Goal: Information Seeking & Learning: Check status

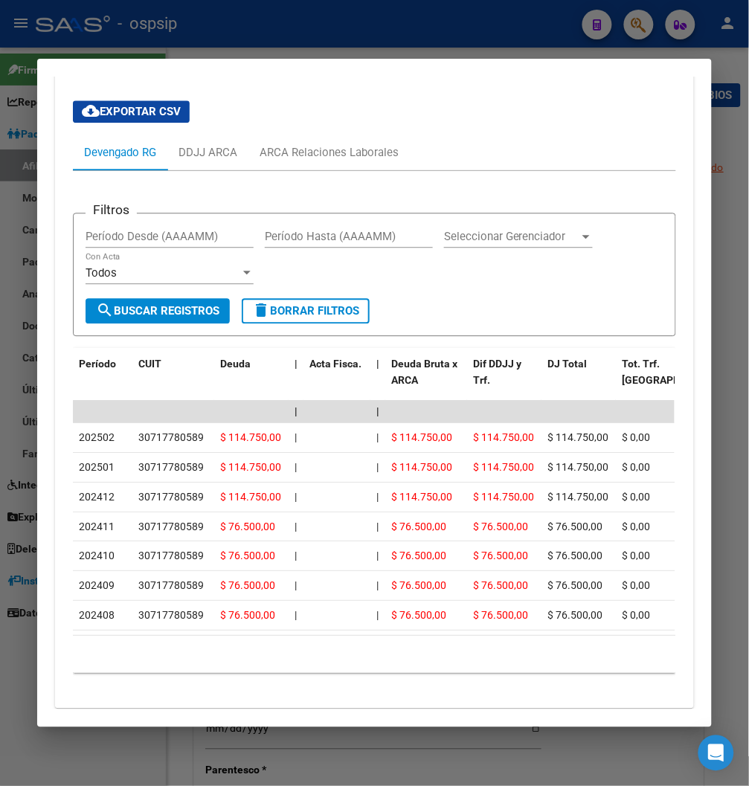
scroll to position [469, 0]
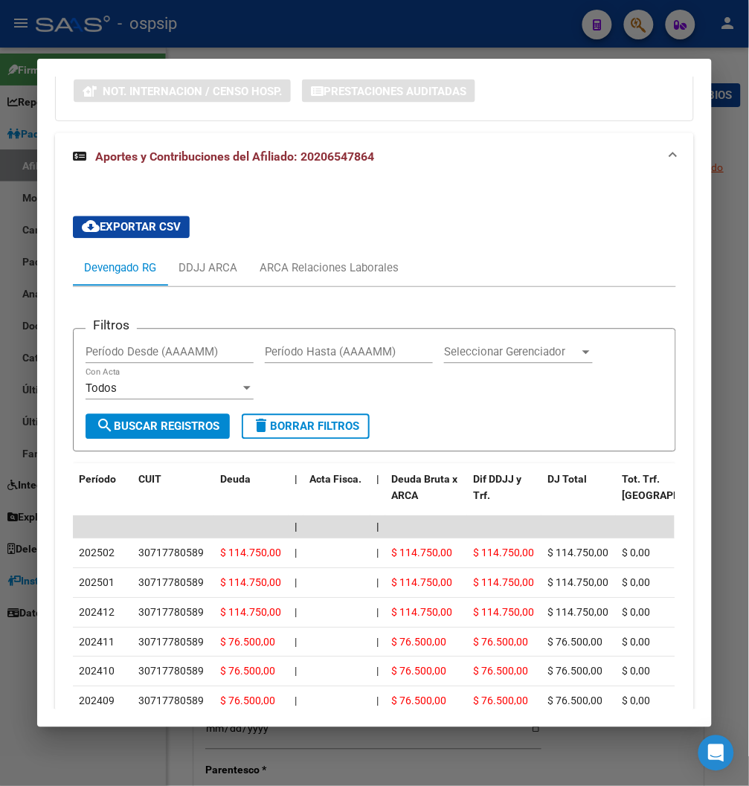
click at [427, 33] on div at bounding box center [374, 393] width 749 height 786
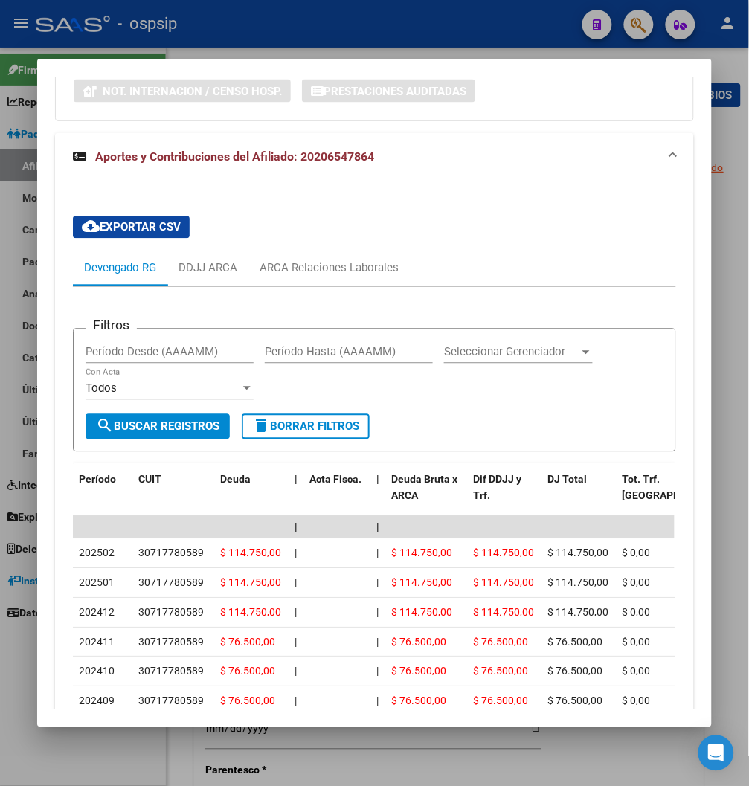
click at [427, 33] on div at bounding box center [374, 393] width 749 height 786
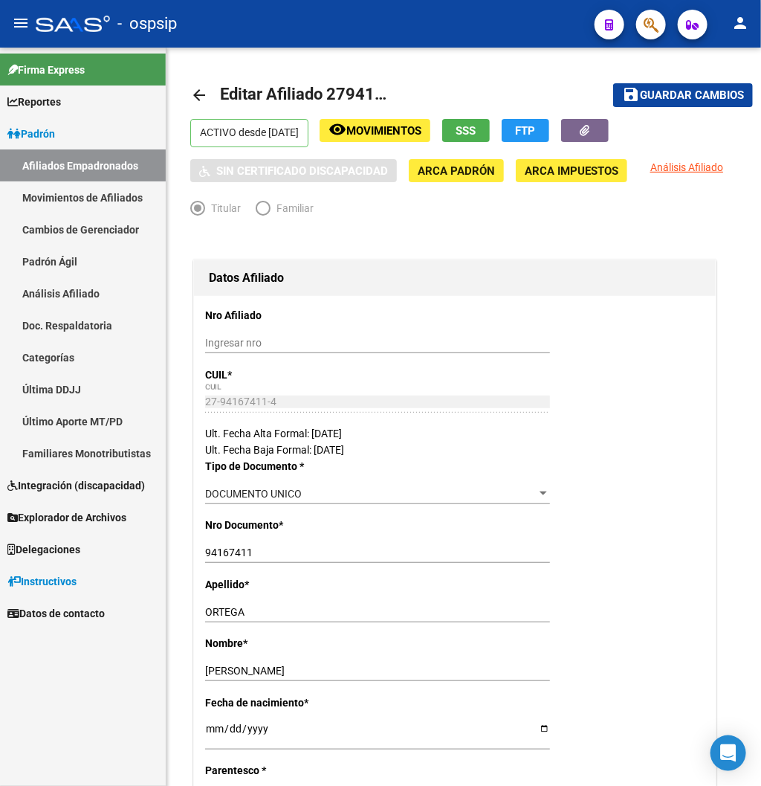
click at [427, 33] on div "- ospsip" at bounding box center [309, 23] width 547 height 33
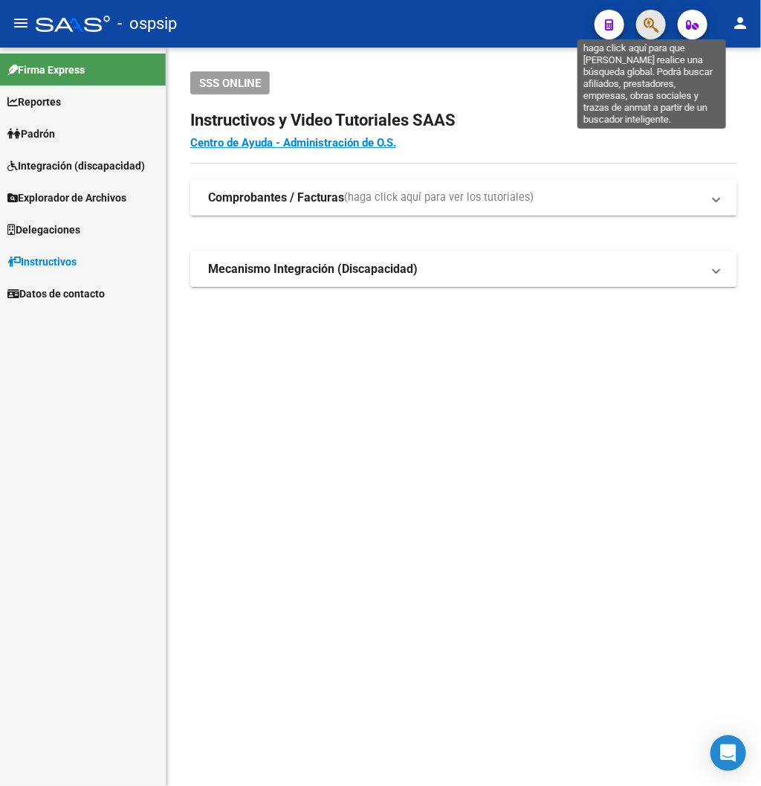
click at [656, 21] on icon "button" at bounding box center [651, 24] width 15 height 17
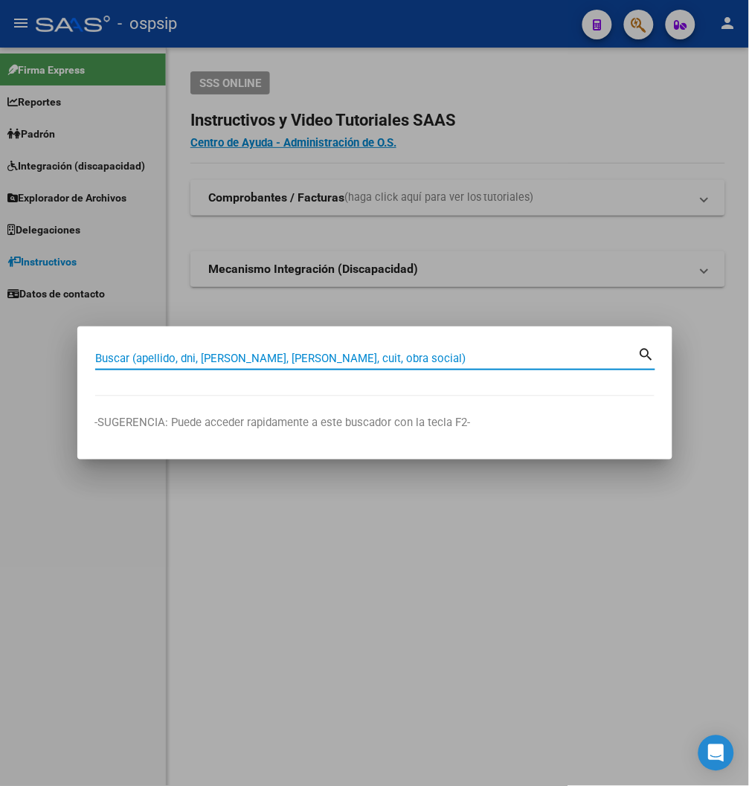
paste input "20654786"
type input "20654786"
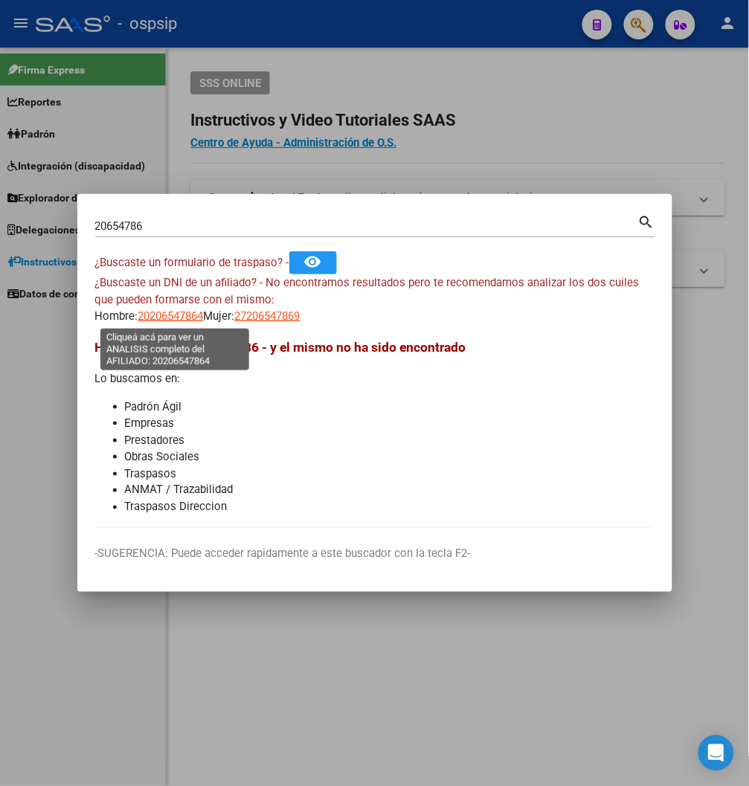
click at [169, 321] on span "20206547864" at bounding box center [170, 315] width 65 height 13
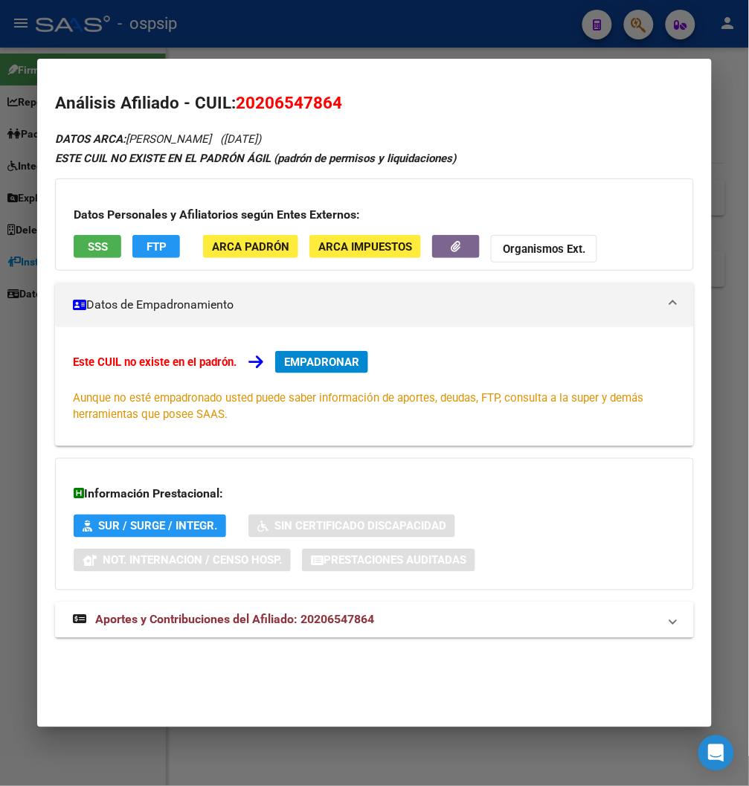
click at [291, 620] on span "Aportes y Contribuciones del Afiliado: 20206547864" at bounding box center [234, 620] width 279 height 14
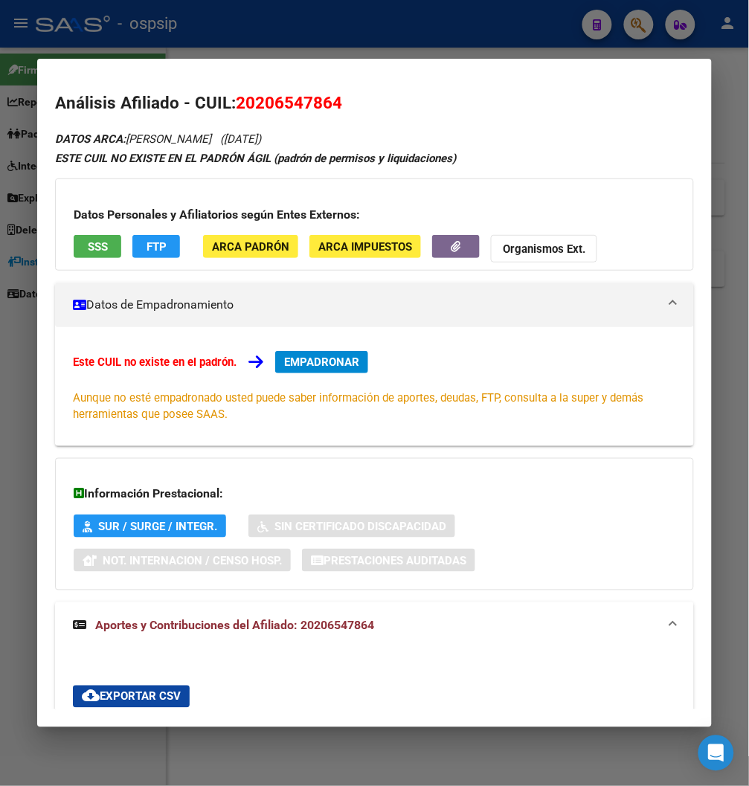
click at [314, 47] on div at bounding box center [374, 393] width 749 height 786
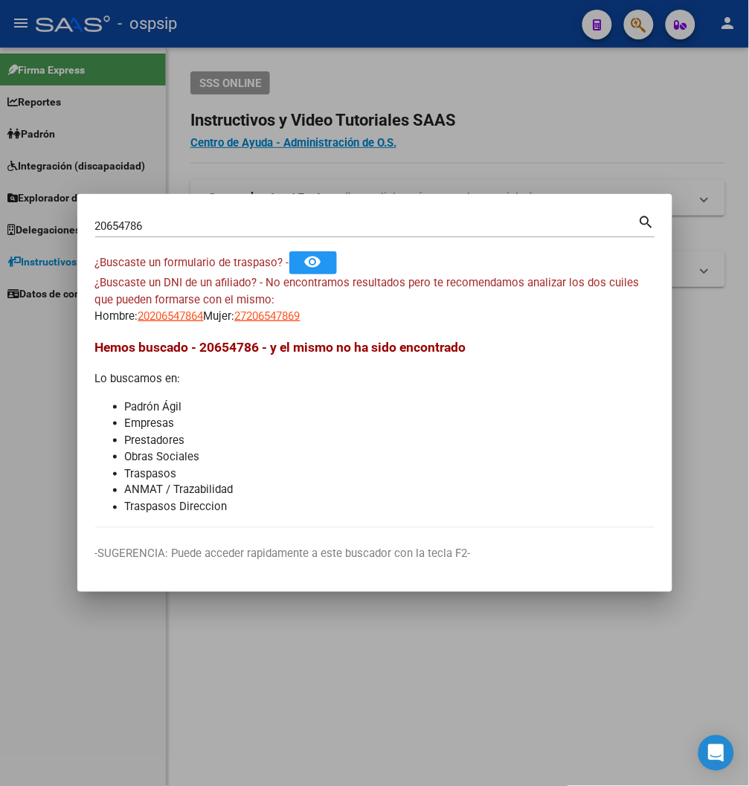
click at [314, 47] on div at bounding box center [374, 393] width 749 height 786
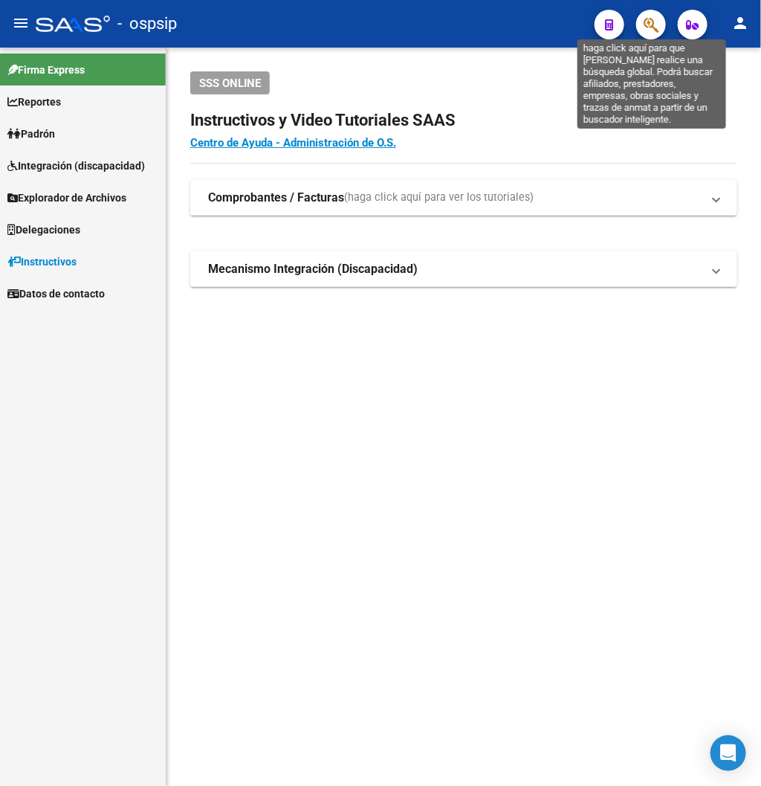
click at [650, 22] on icon "button" at bounding box center [651, 24] width 15 height 17
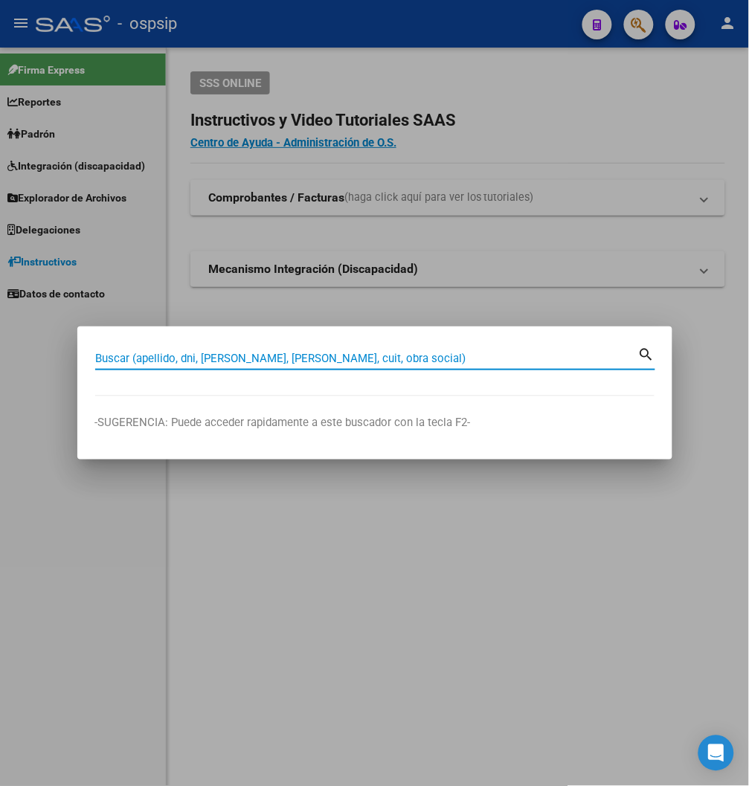
paste input "35032321"
type input "35032321"
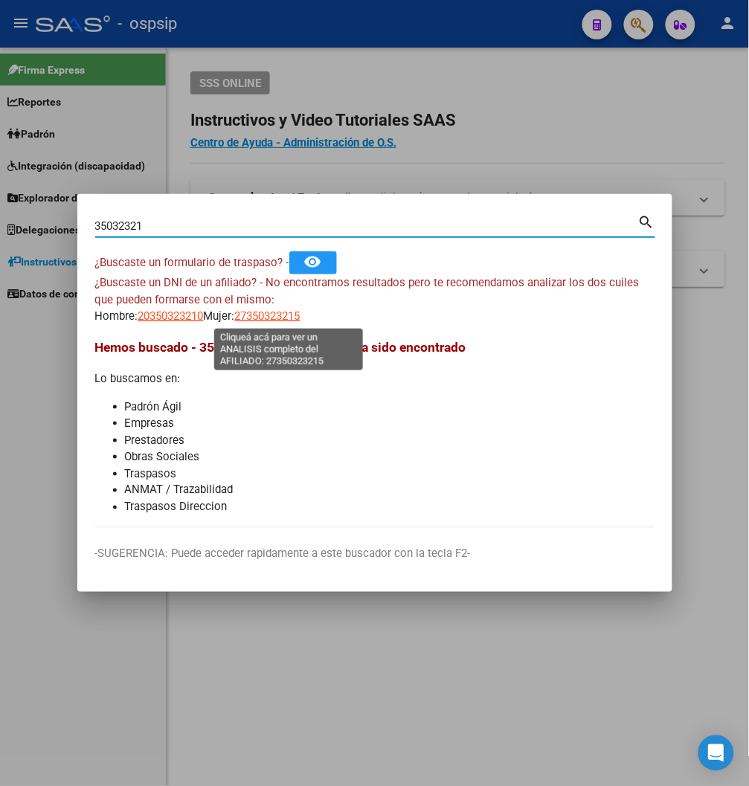
click at [278, 309] on span "27350323215" at bounding box center [267, 315] width 65 height 13
type textarea "27350323215"
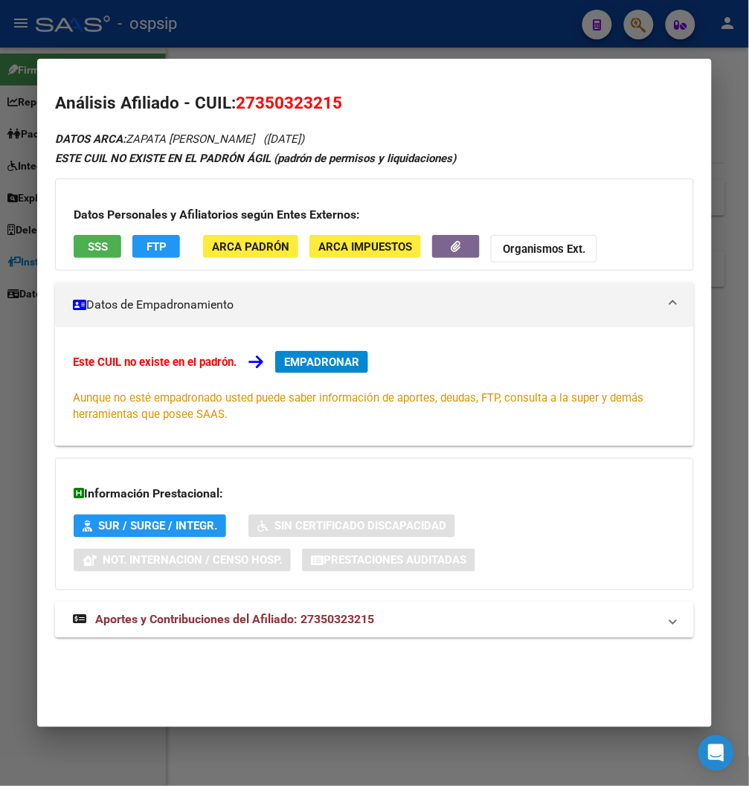
click at [310, 633] on mat-expansion-panel-header "Aportes y Contribuciones del Afiliado: 27350323215" at bounding box center [374, 620] width 638 height 36
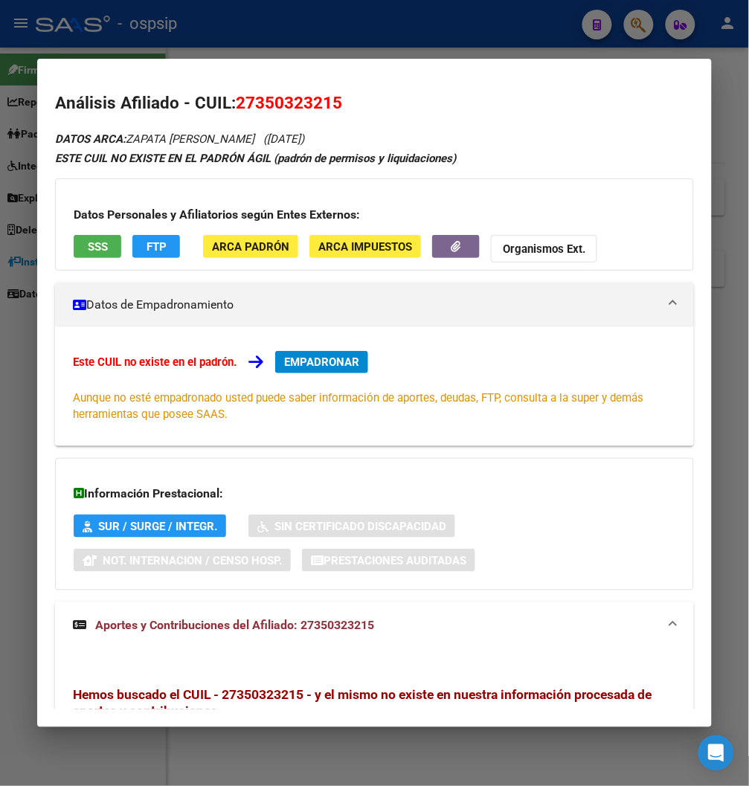
click at [429, 33] on div at bounding box center [374, 393] width 749 height 786
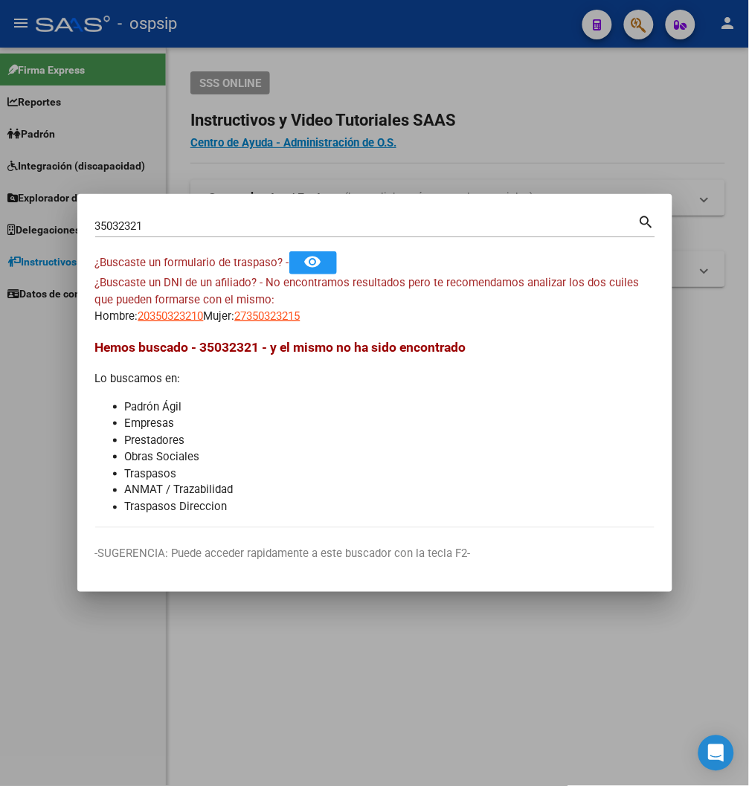
click at [429, 33] on div at bounding box center [374, 393] width 749 height 786
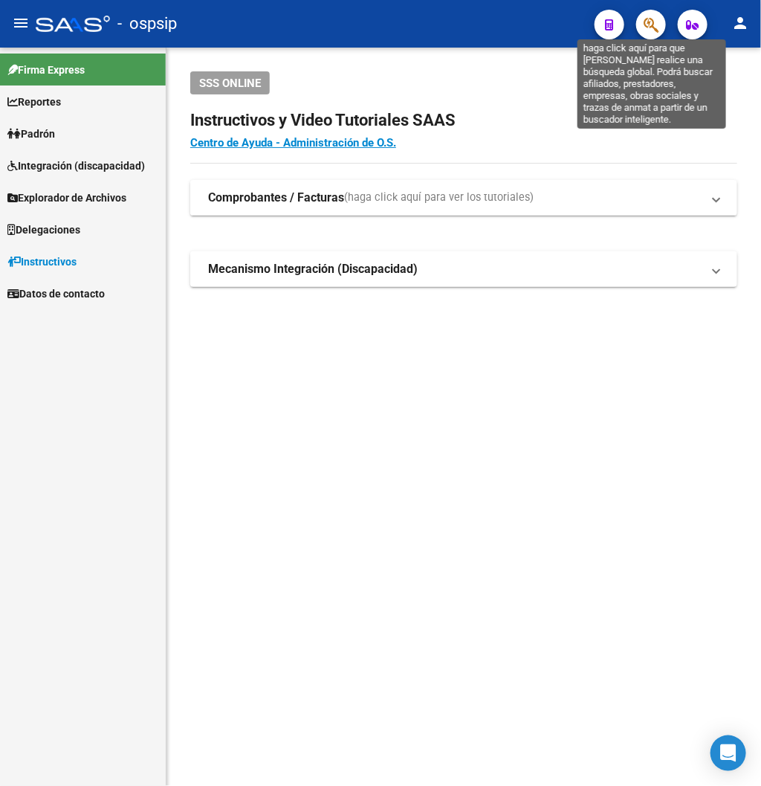
click at [652, 28] on icon "button" at bounding box center [651, 24] width 15 height 17
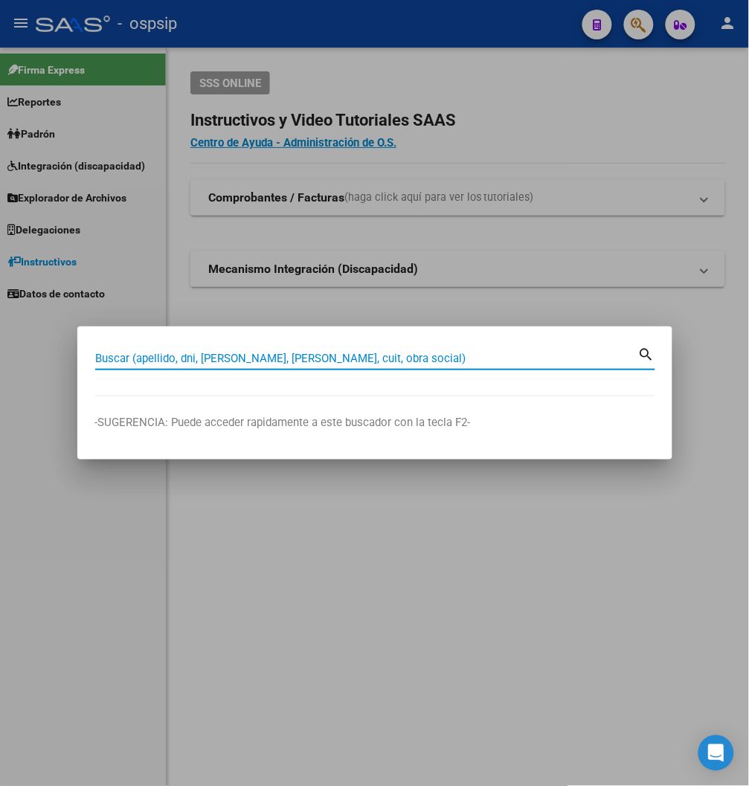
paste input "20654786"
type input "20654786"
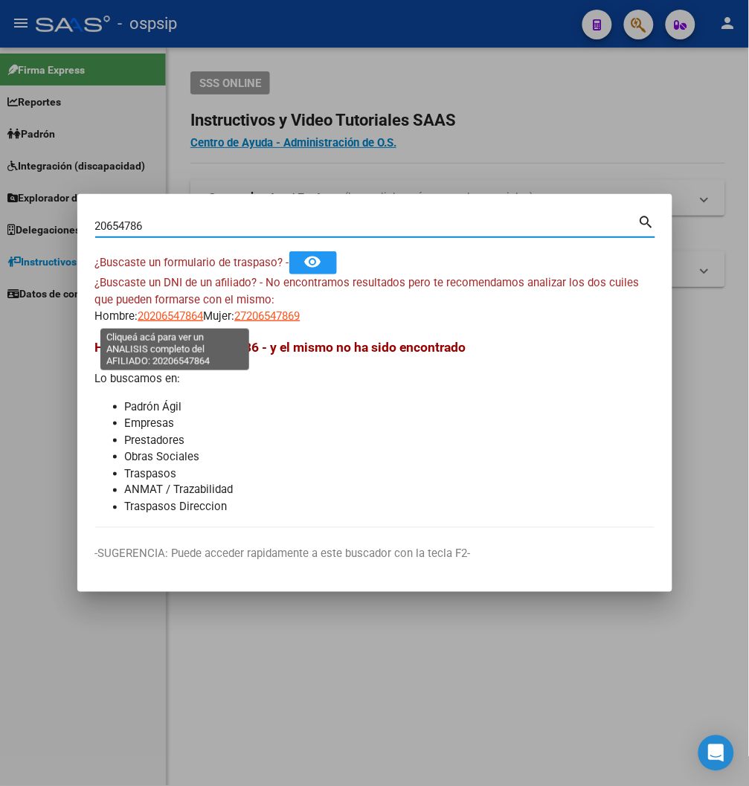
click at [175, 310] on span "20206547864" at bounding box center [170, 315] width 65 height 13
type textarea "20206547864"
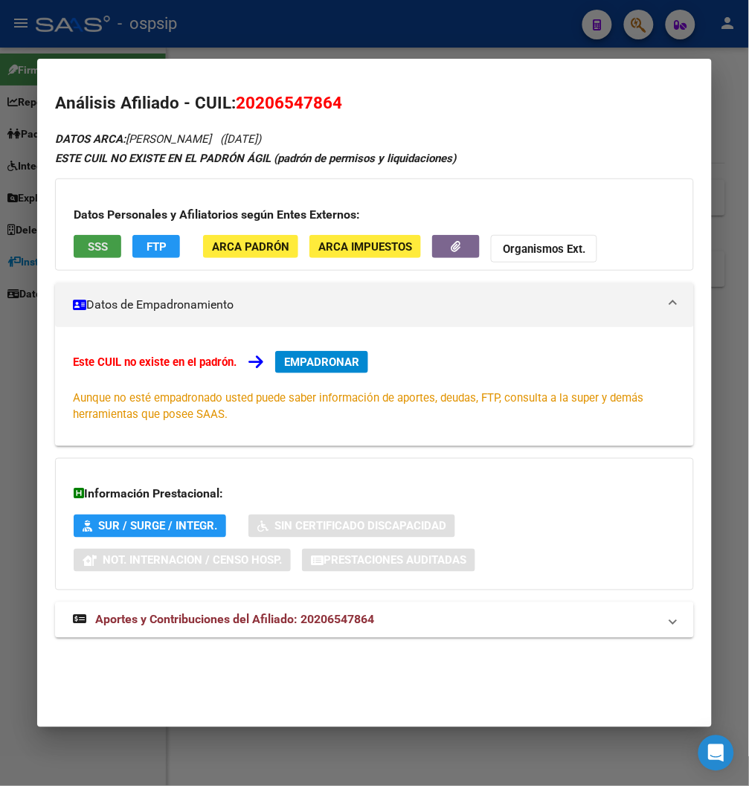
click at [100, 242] on span "SSS" at bounding box center [98, 246] width 20 height 13
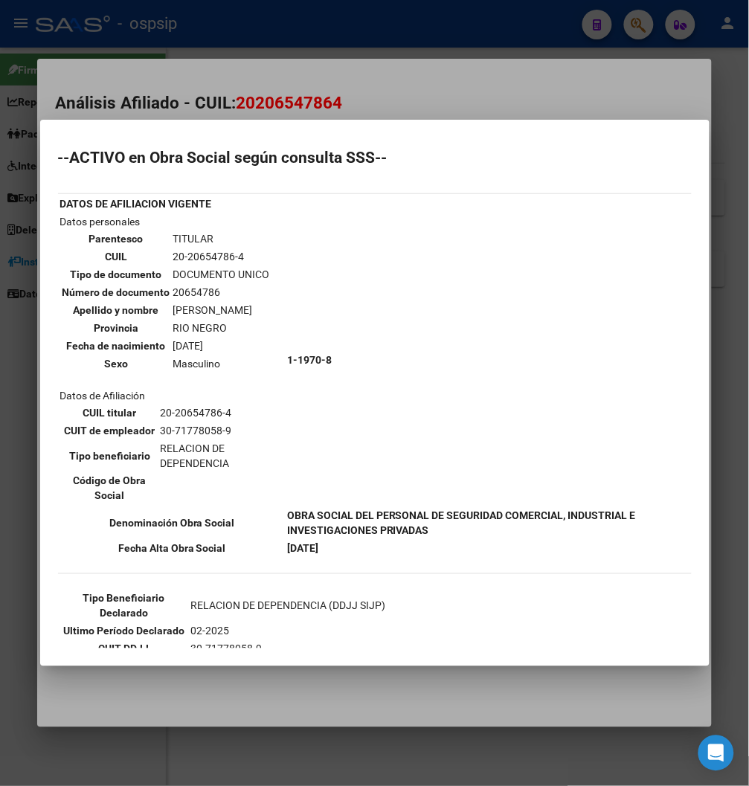
scroll to position [83, 0]
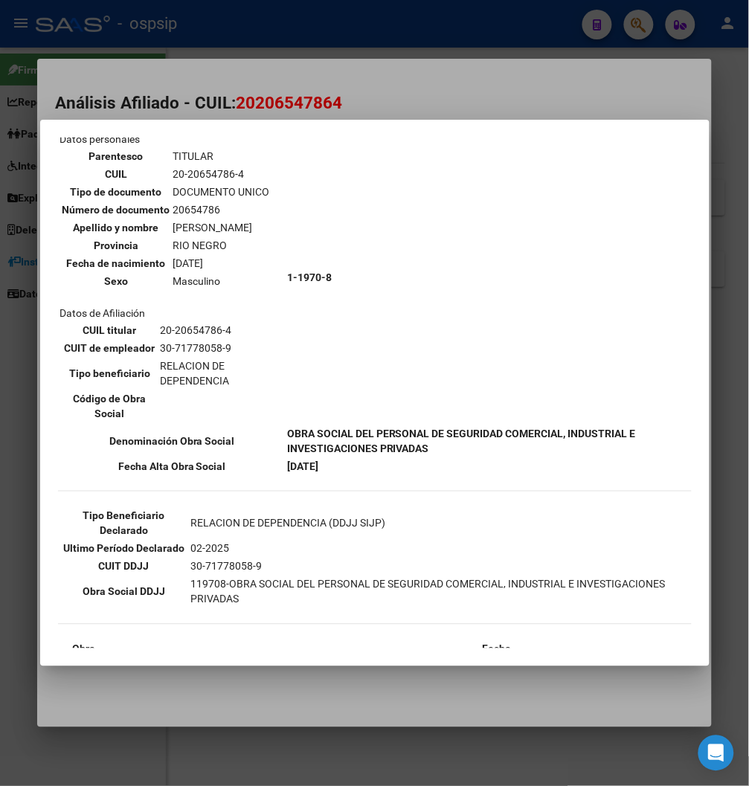
click at [384, 80] on div at bounding box center [374, 393] width 749 height 786
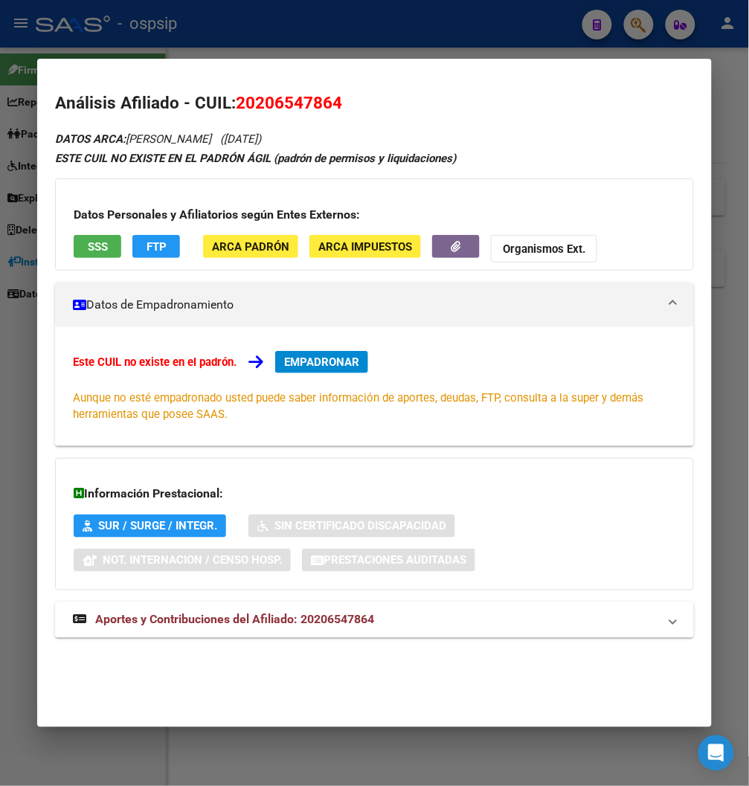
click at [297, 620] on span "Aportes y Contribuciones del Afiliado: 20206547864" at bounding box center [234, 620] width 279 height 14
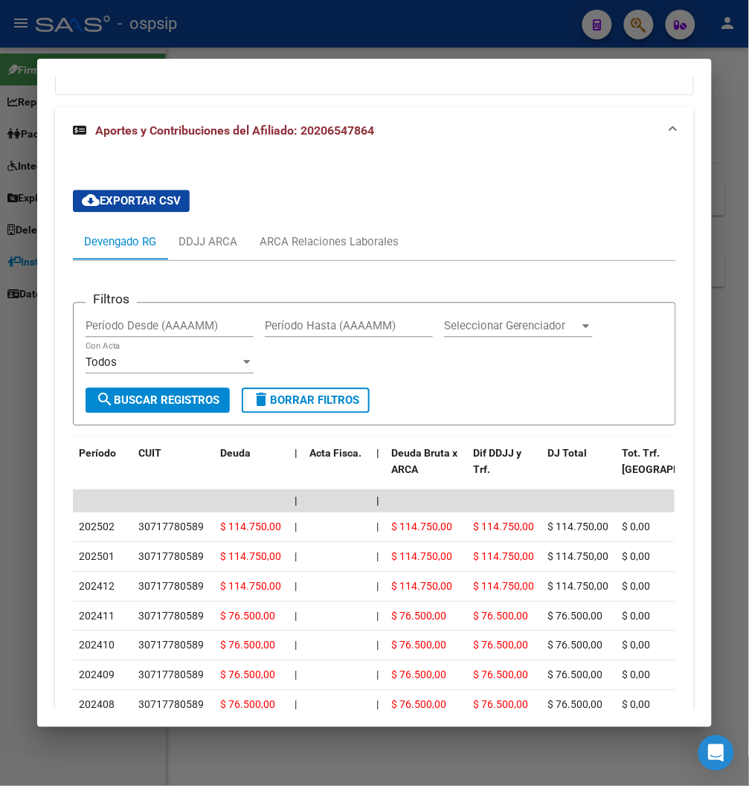
scroll to position [578, 0]
click at [348, 238] on div "ARCA Relaciones Laborales" at bounding box center [328, 242] width 139 height 16
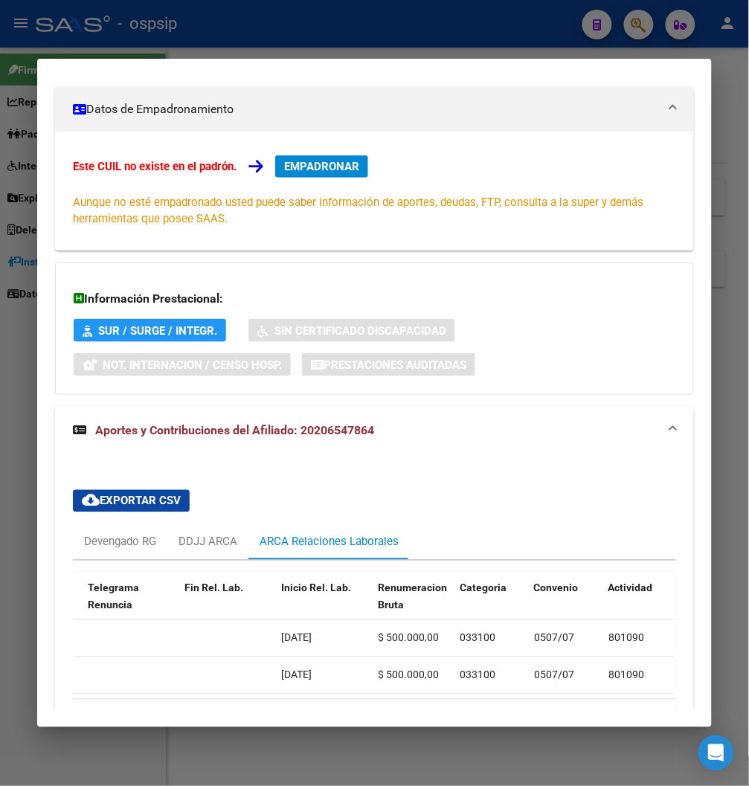
scroll to position [306, 0]
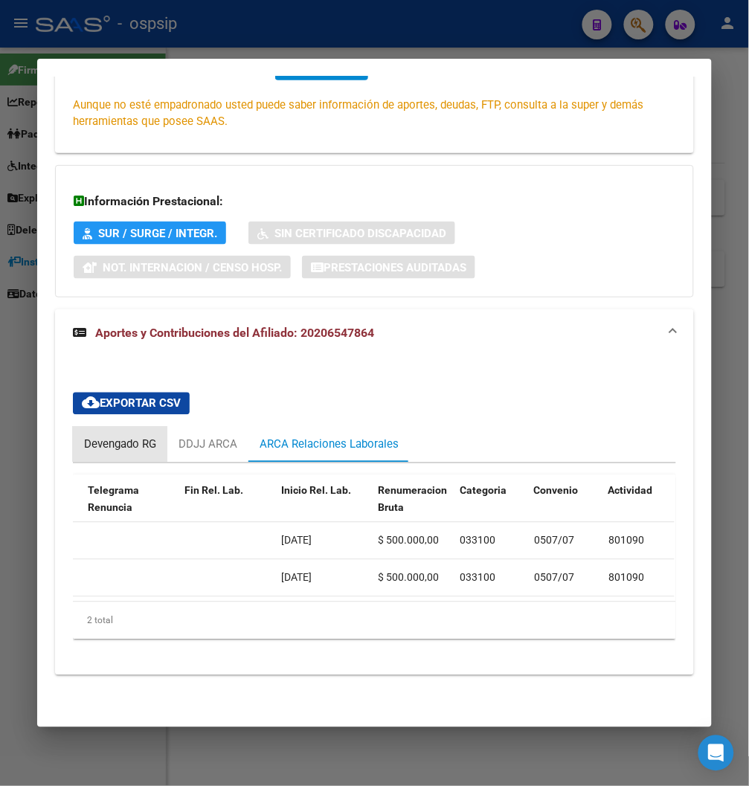
click at [109, 437] on div "Devengado RG" at bounding box center [120, 444] width 72 height 16
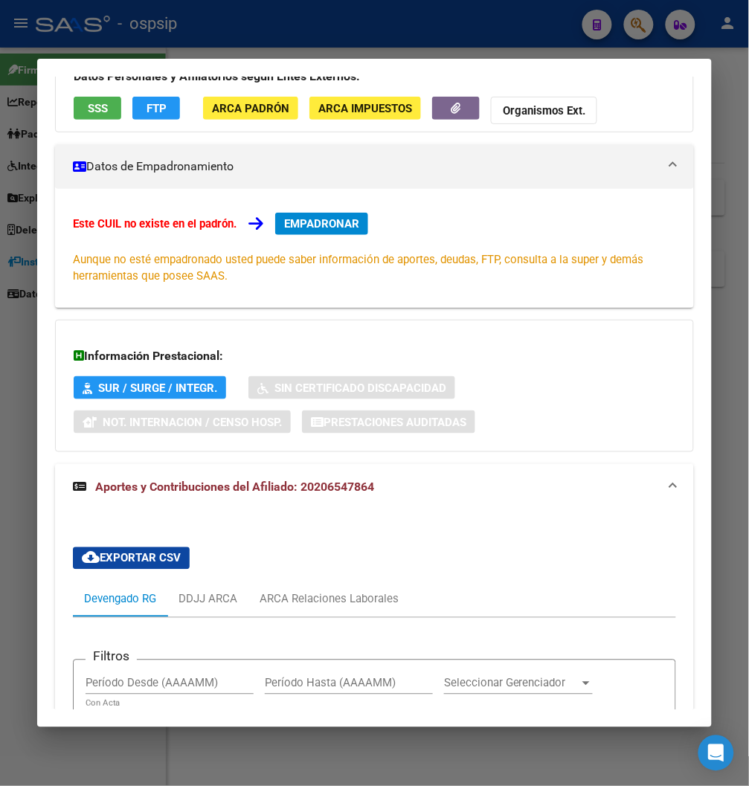
scroll to position [0, 0]
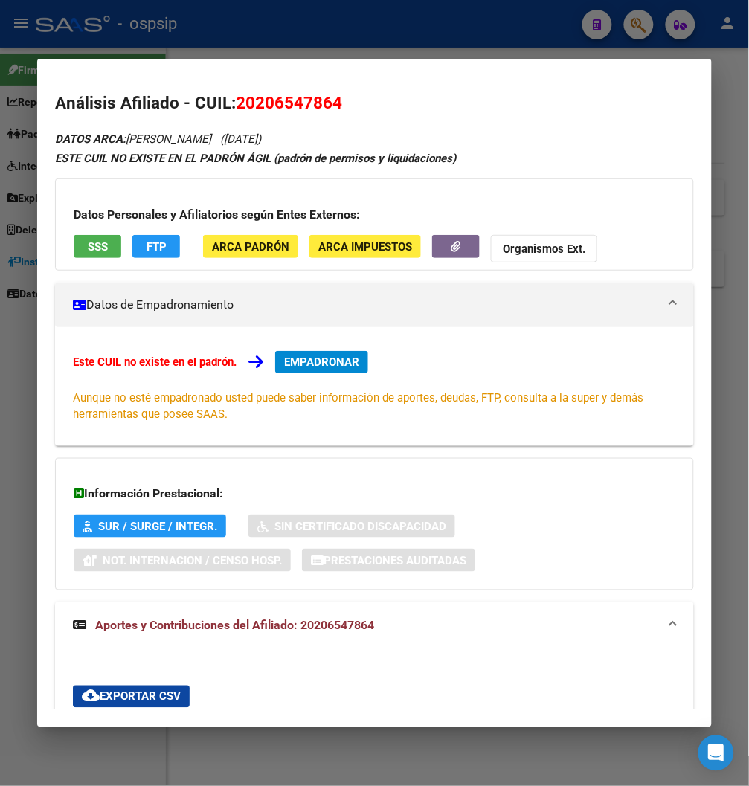
click at [529, 19] on div at bounding box center [374, 393] width 749 height 786
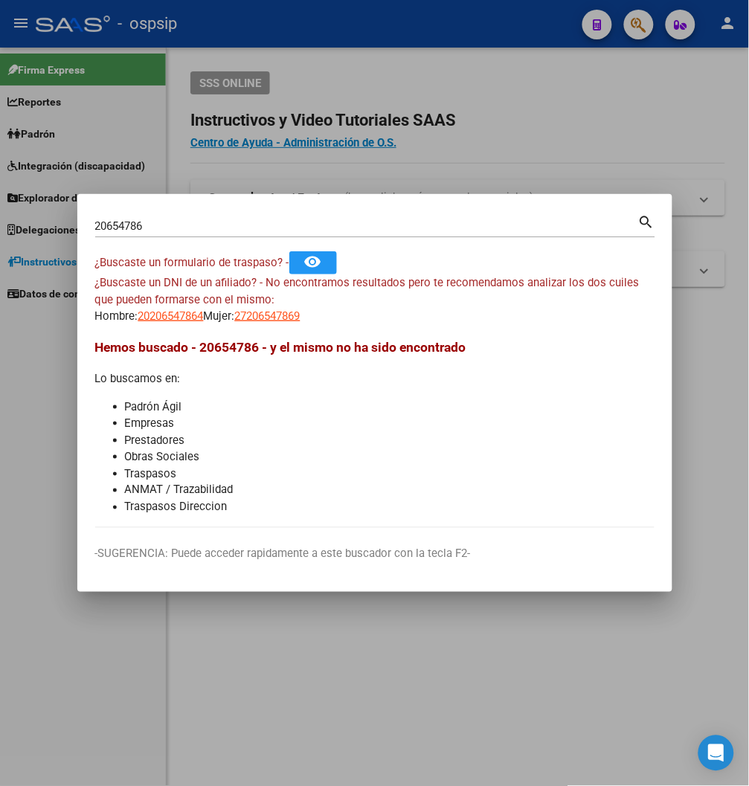
click at [529, 20] on div at bounding box center [374, 393] width 749 height 786
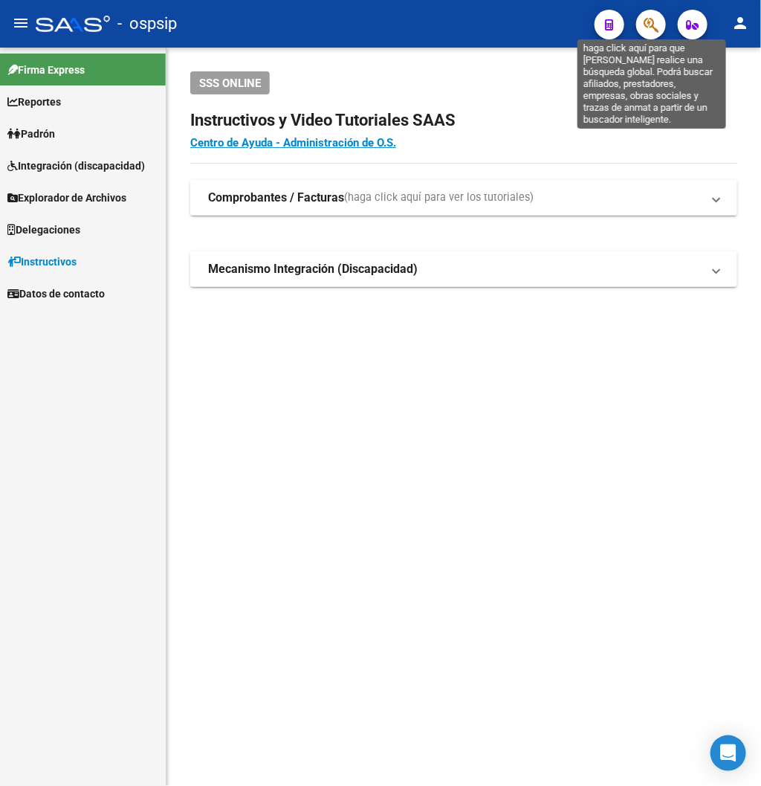
click at [656, 25] on icon "button" at bounding box center [651, 24] width 15 height 17
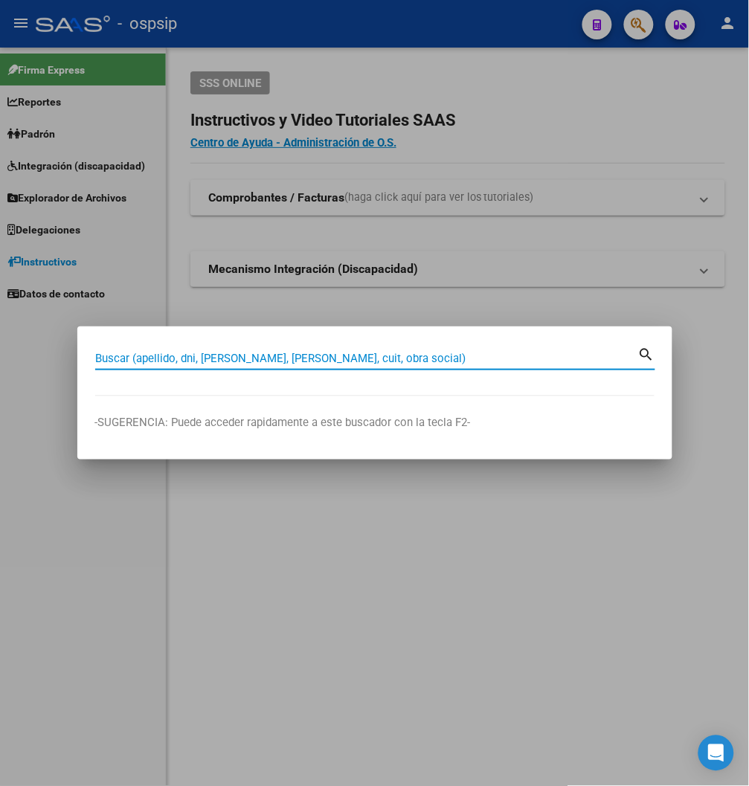
click at [158, 363] on input "Buscar (apellido, dni, [PERSON_NAME], [PERSON_NAME], cuit, obra social)" at bounding box center [366, 358] width 543 height 13
type input "21529026"
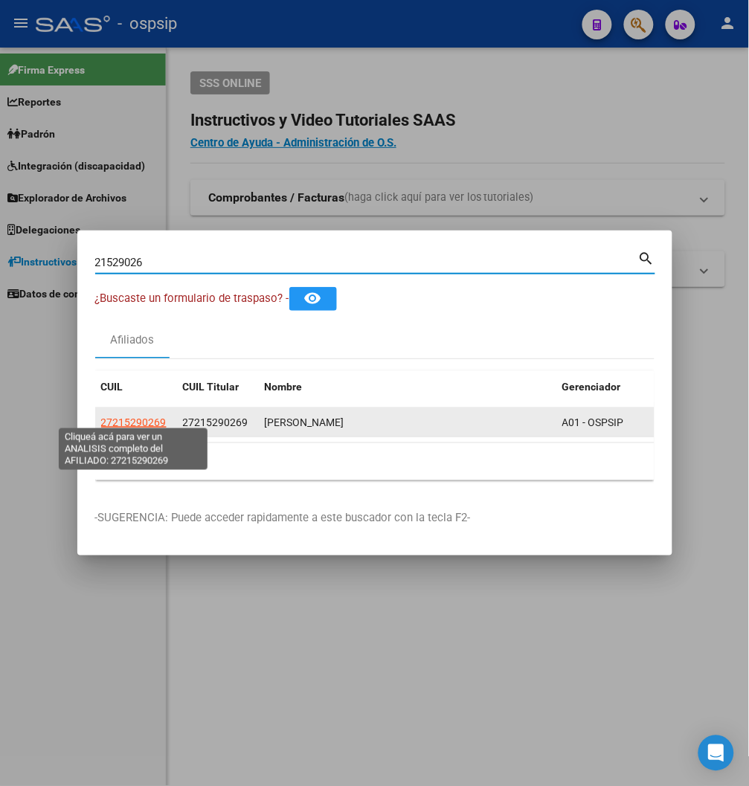
click at [161, 421] on span "27215290269" at bounding box center [133, 422] width 65 height 12
type textarea "27215290269"
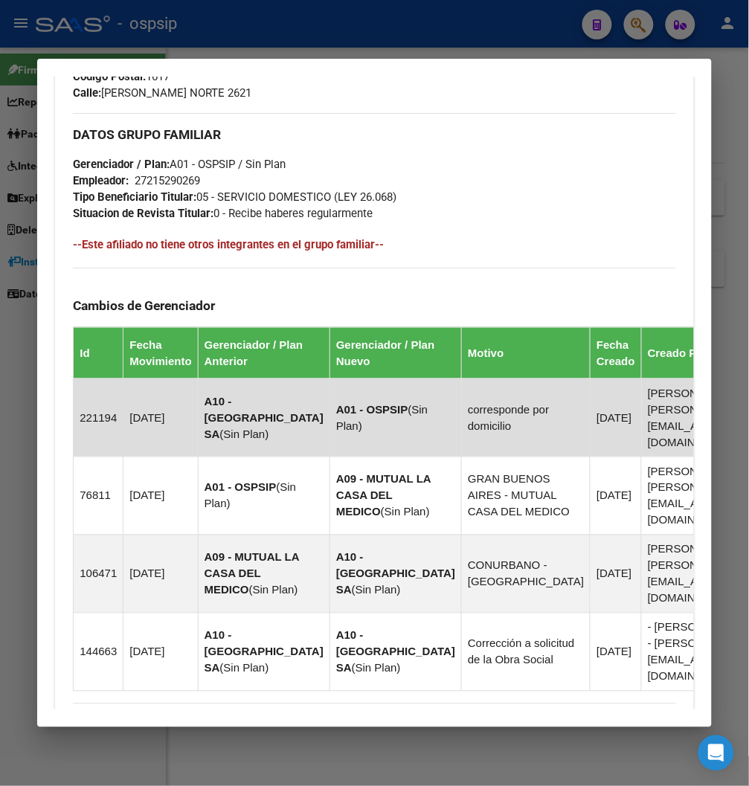
scroll to position [955, 0]
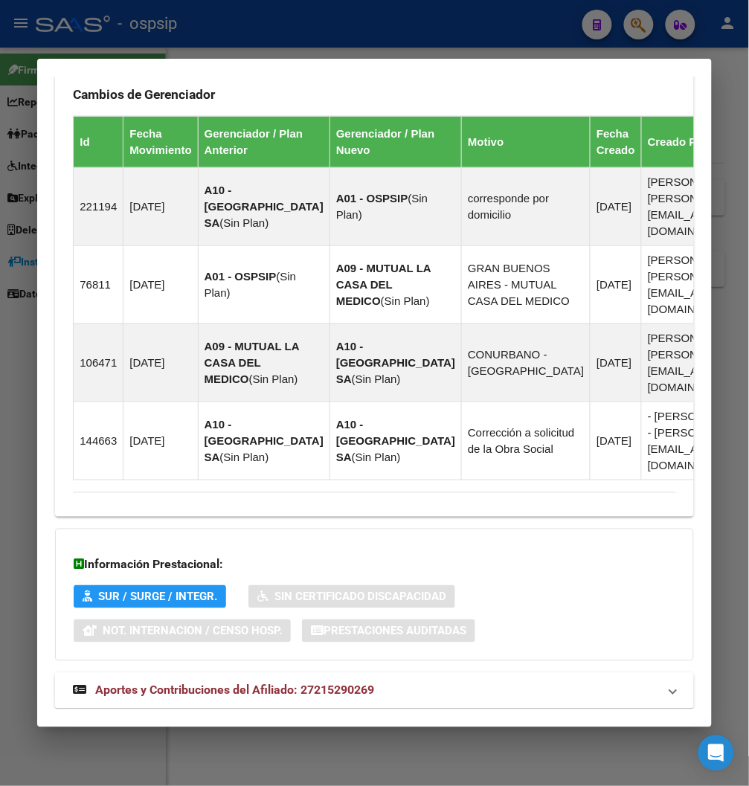
click at [265, 683] on span "Aportes y Contribuciones del Afiliado: 27215290269" at bounding box center [234, 690] width 279 height 14
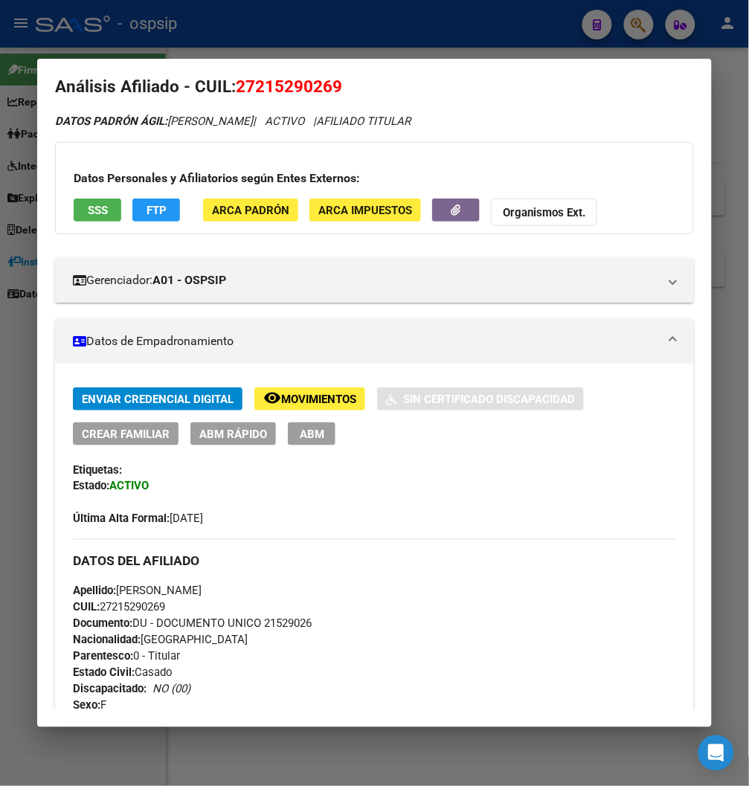
scroll to position [0, 0]
